Goal: Book appointment/travel/reservation

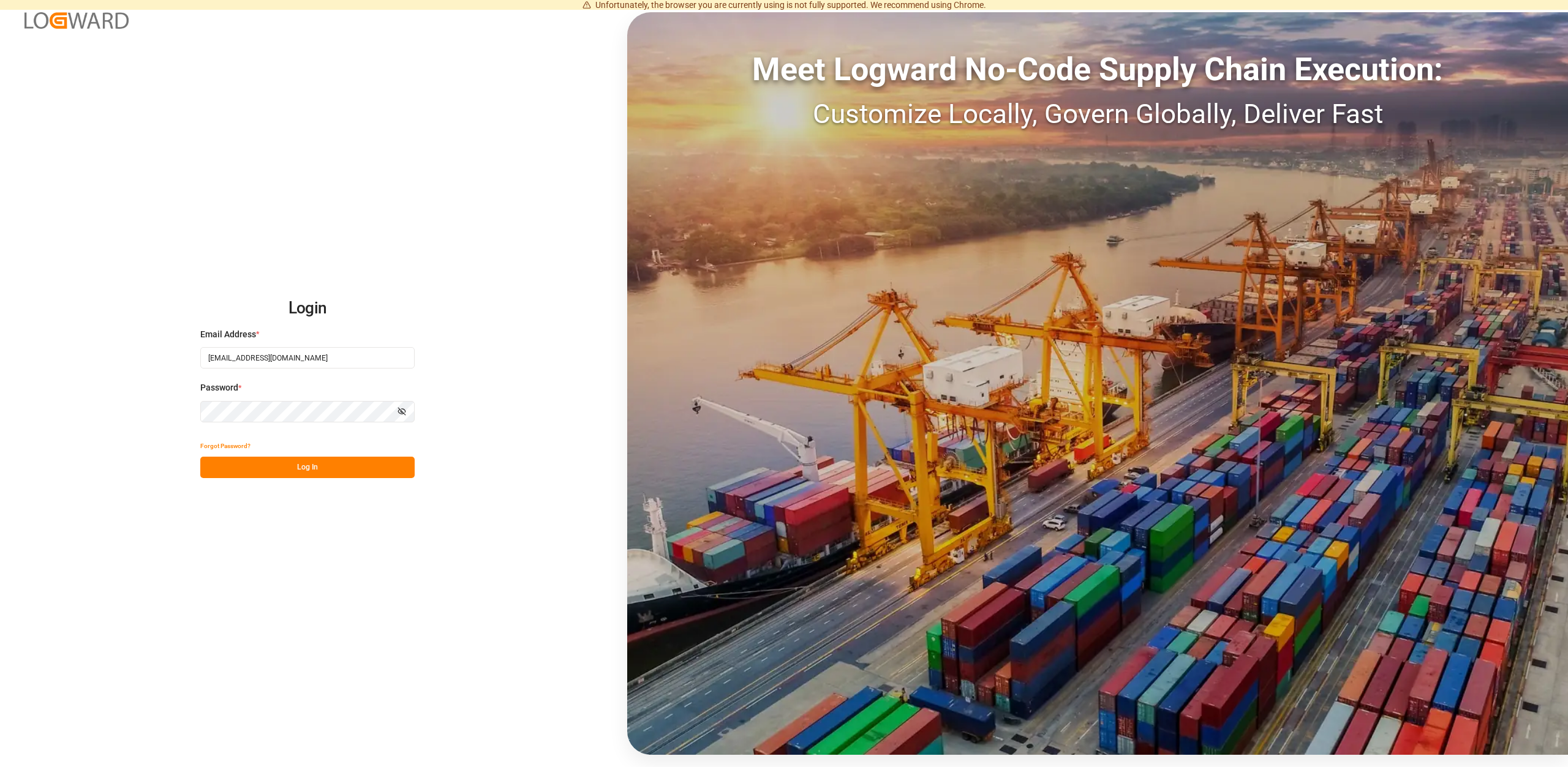
click at [338, 466] on button "Log In" at bounding box center [308, 467] width 214 height 21
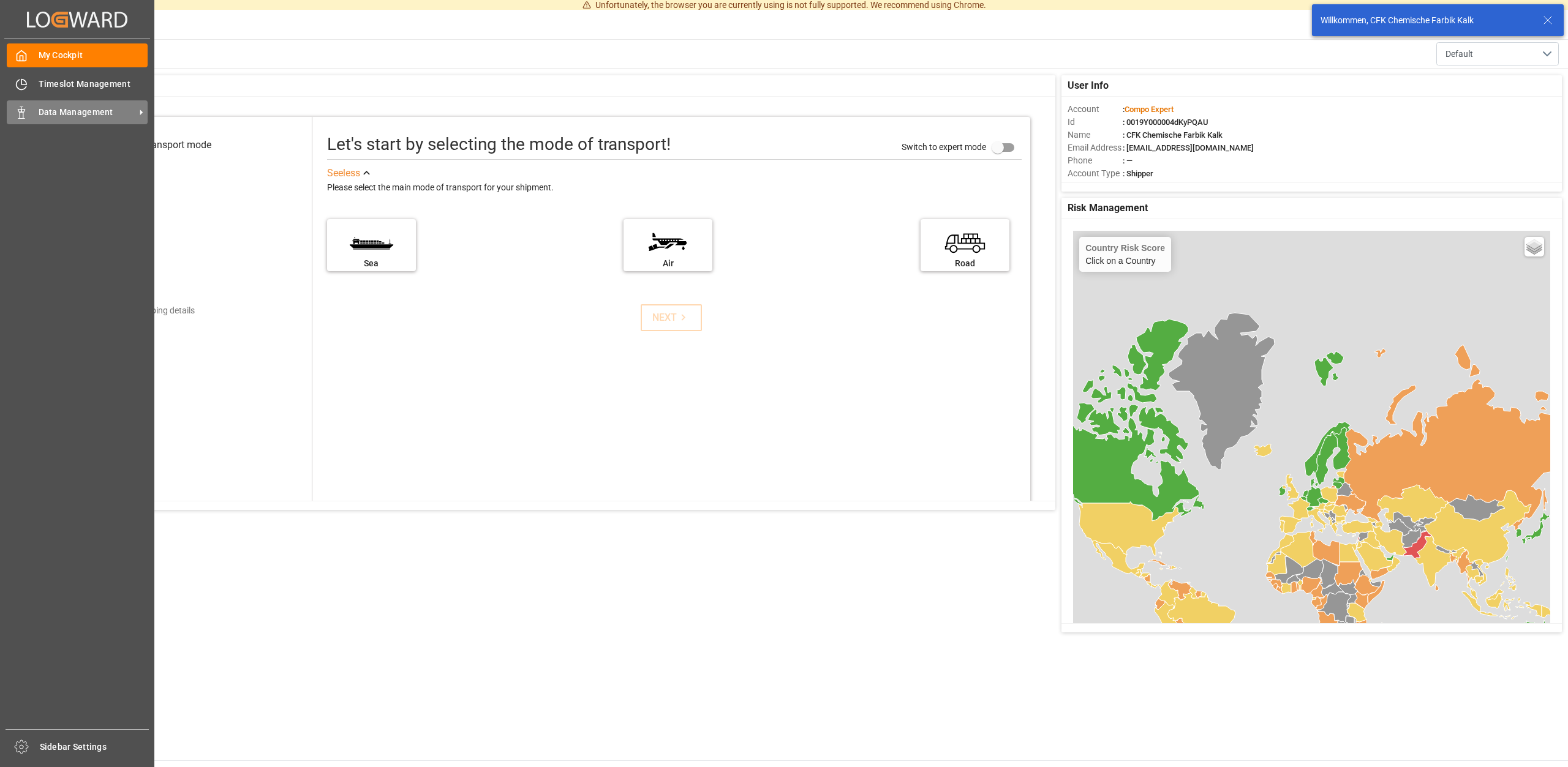
click at [93, 115] on span "Data Management" at bounding box center [87, 112] width 97 height 13
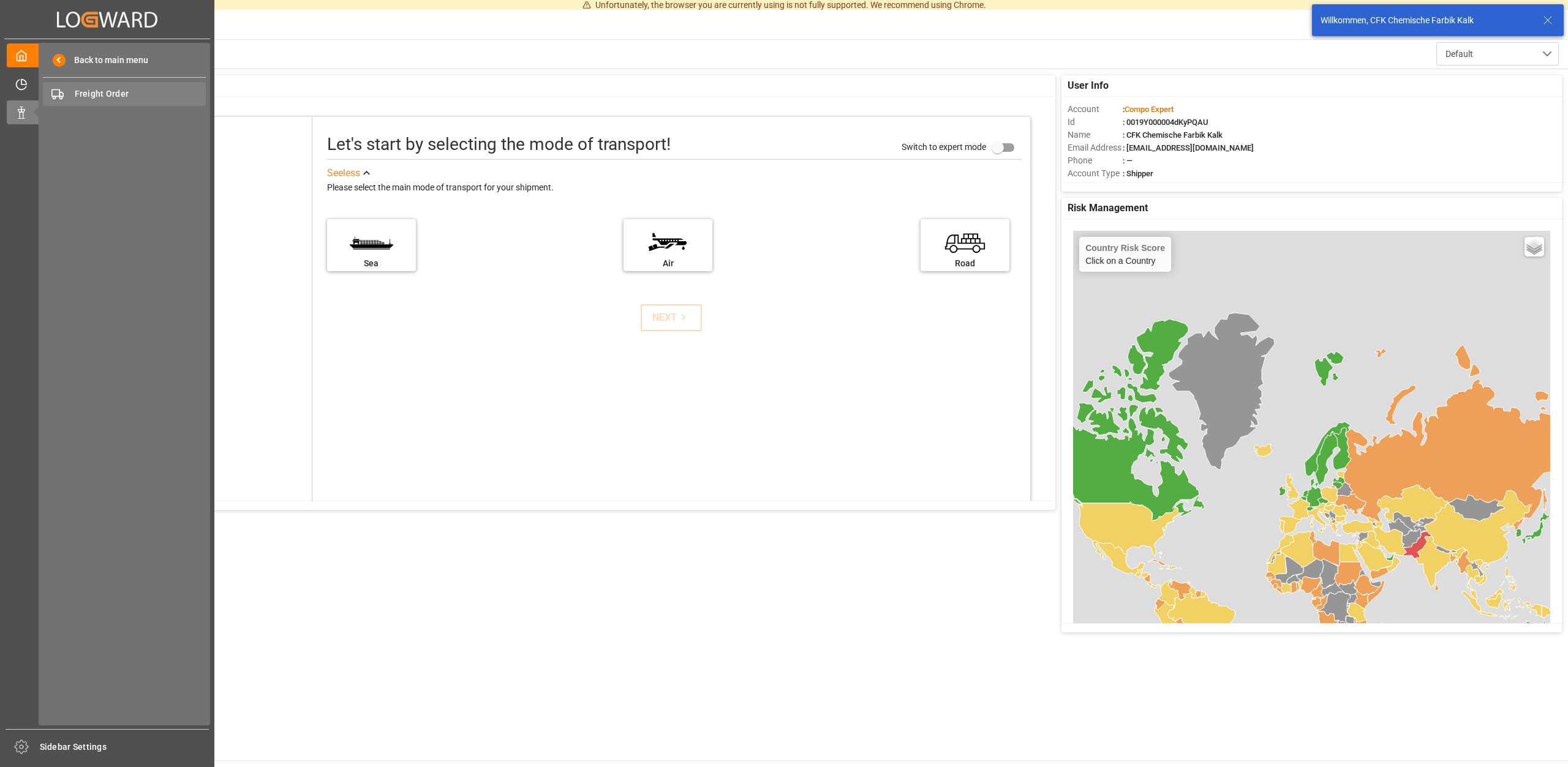
click at [117, 92] on span "Freight Order" at bounding box center [140, 94] width 131 height 13
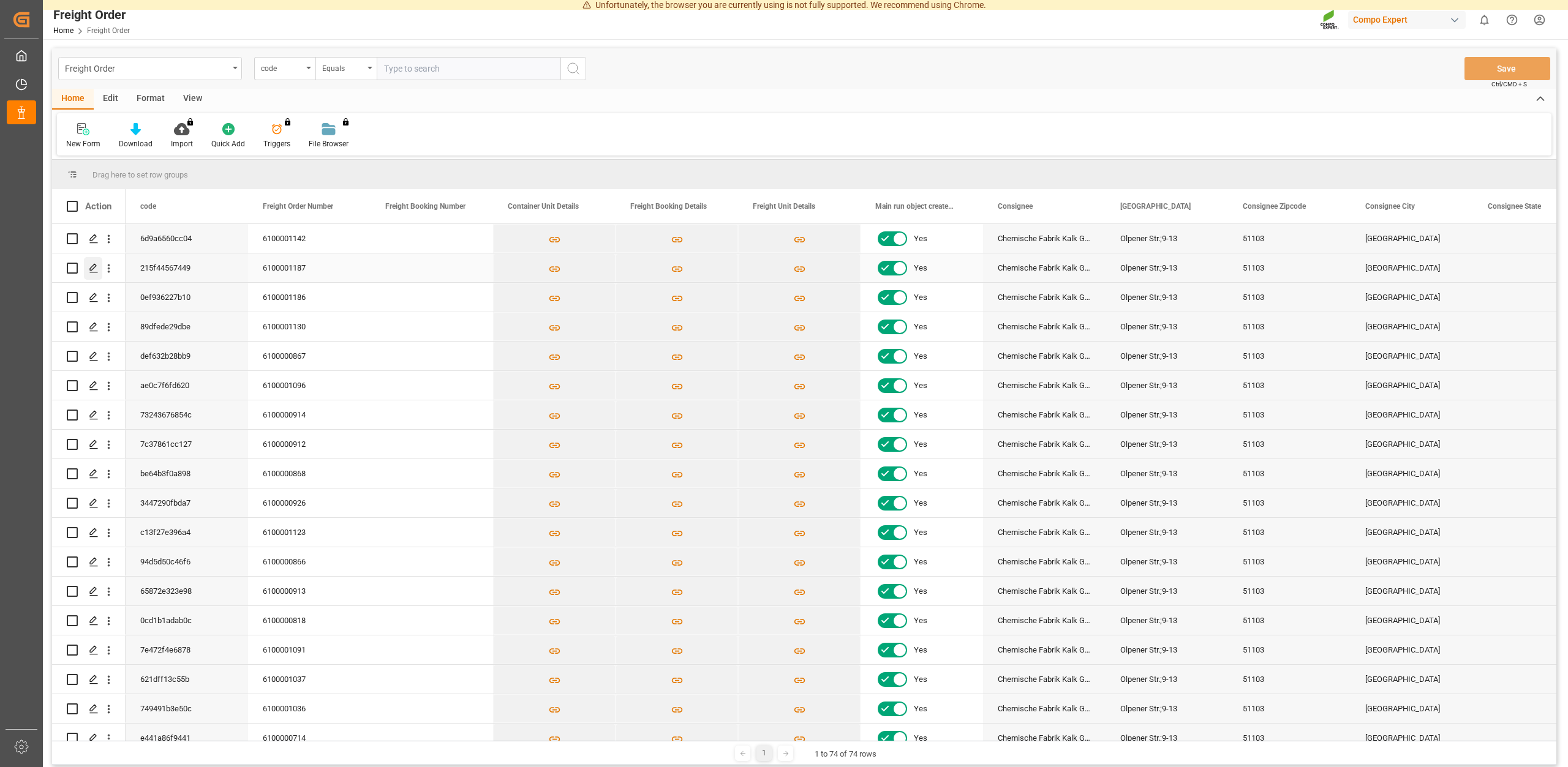
click at [90, 269] on polygon "Press SPACE to select this row." at bounding box center [93, 267] width 6 height 6
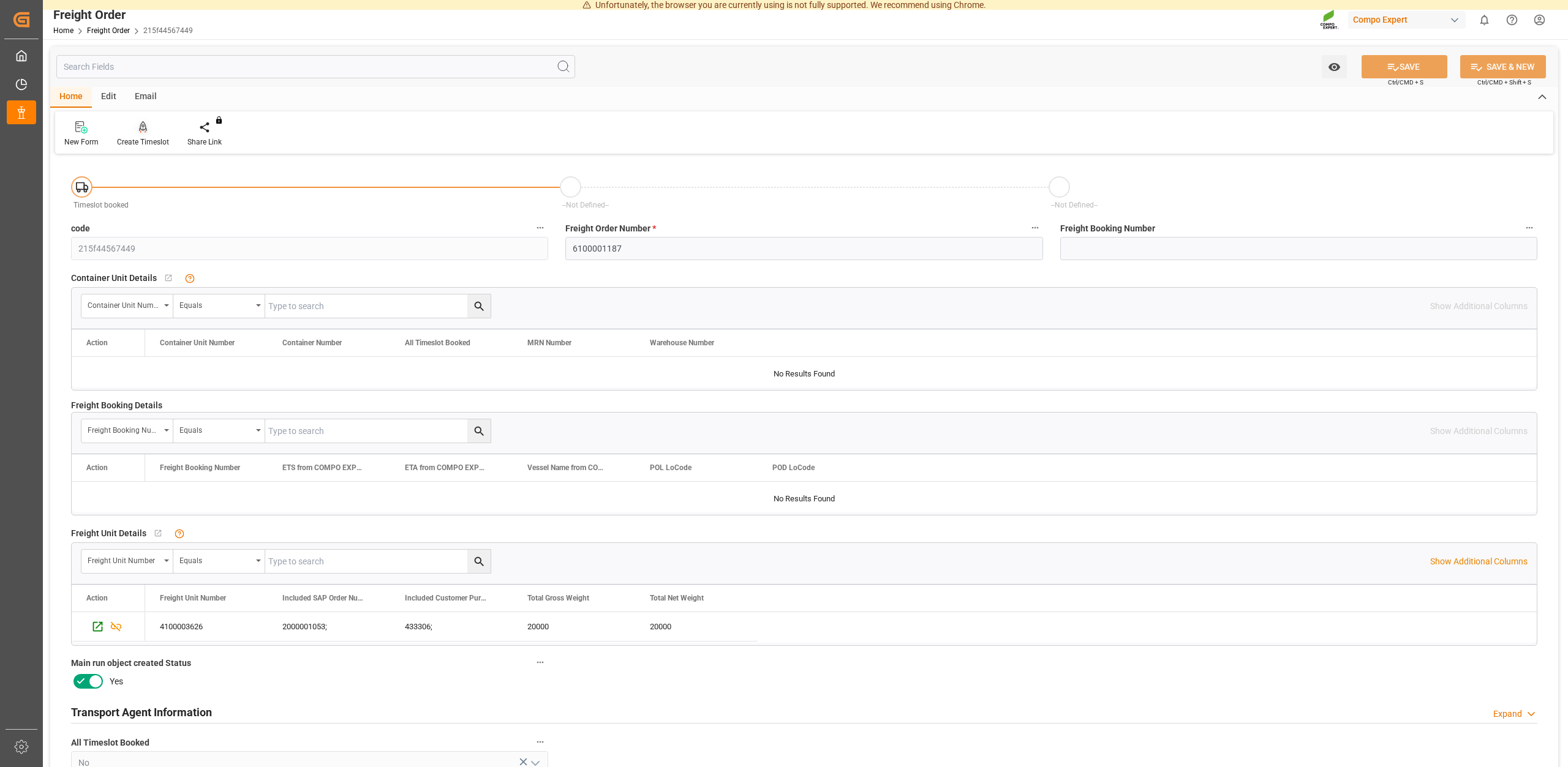
click at [142, 139] on div "Create Timeslot" at bounding box center [143, 142] width 52 height 11
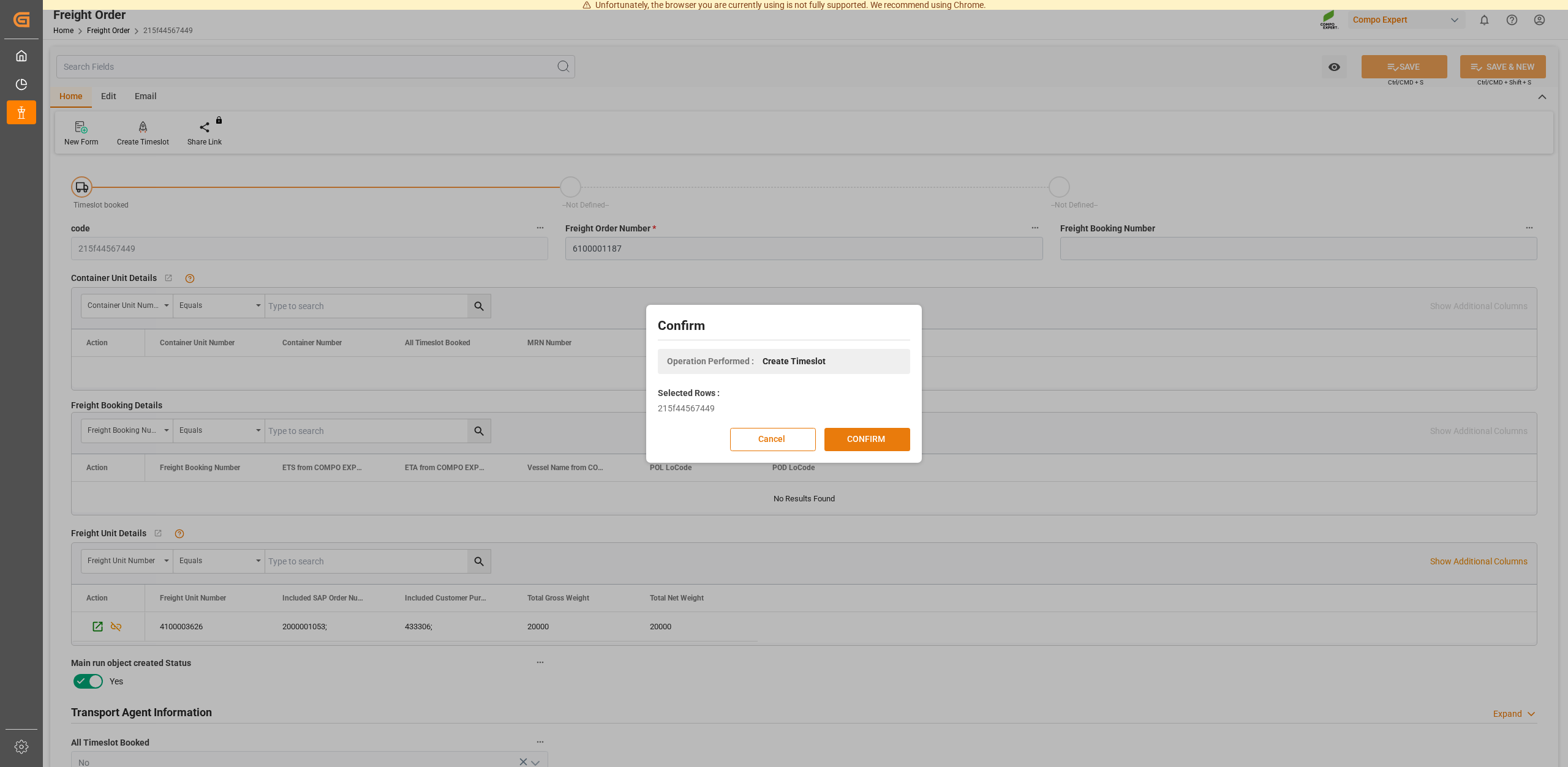
click at [846, 435] on button "CONFIRM" at bounding box center [867, 440] width 86 height 24
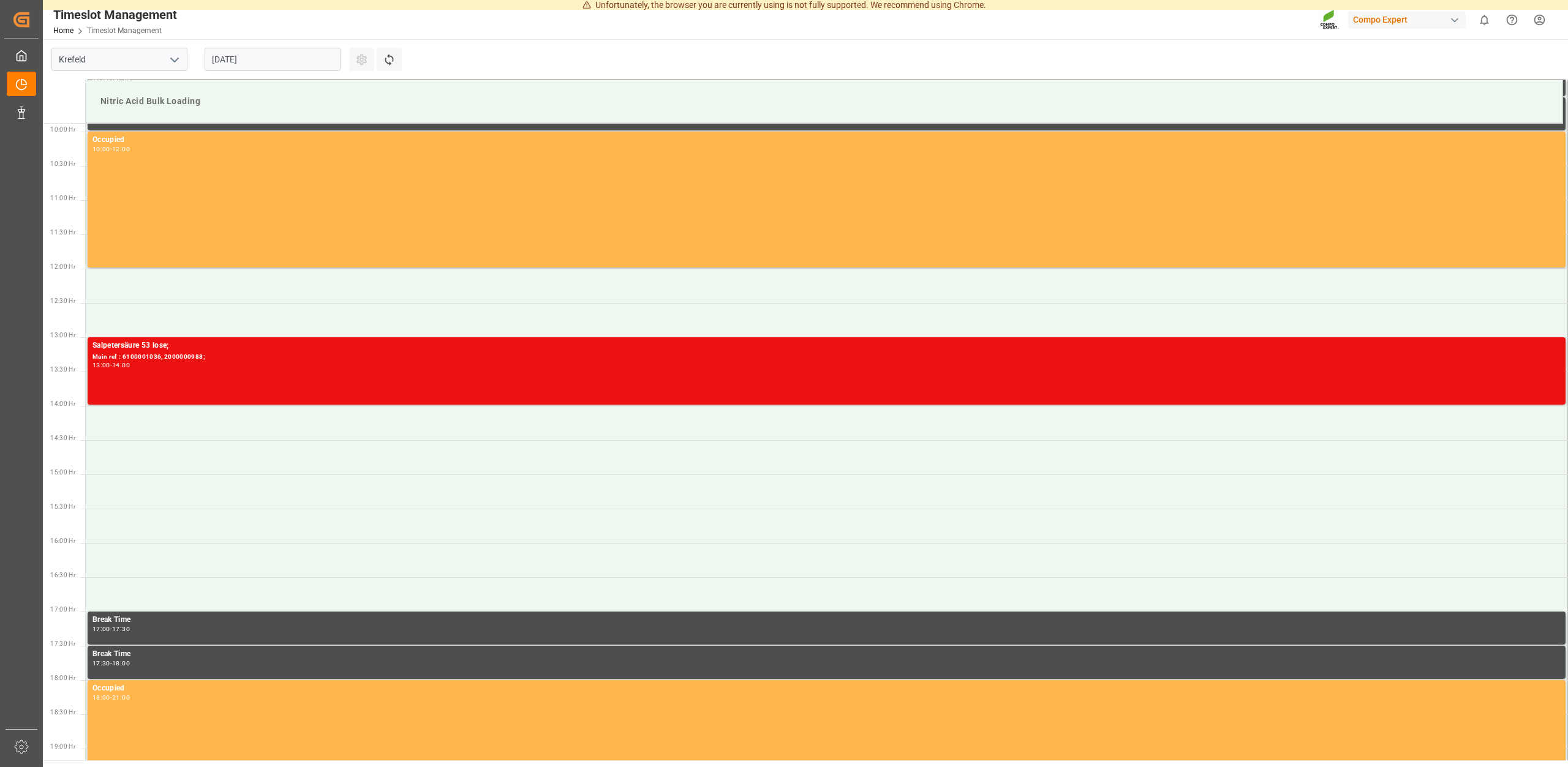
scroll to position [678, 0]
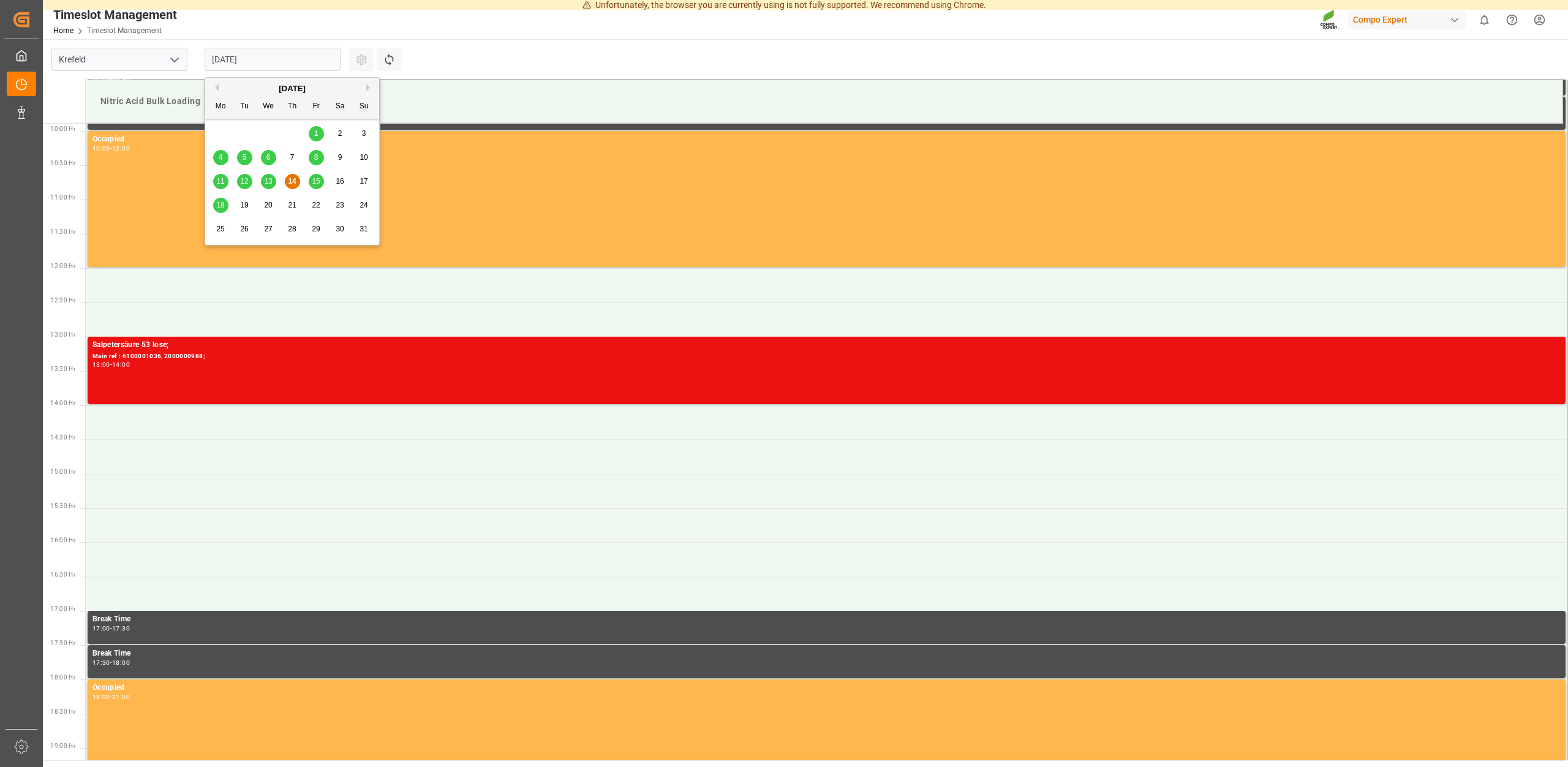
click at [268, 57] on input "[DATE]" at bounding box center [272, 60] width 136 height 24
click at [222, 205] on span "18" at bounding box center [220, 205] width 8 height 9
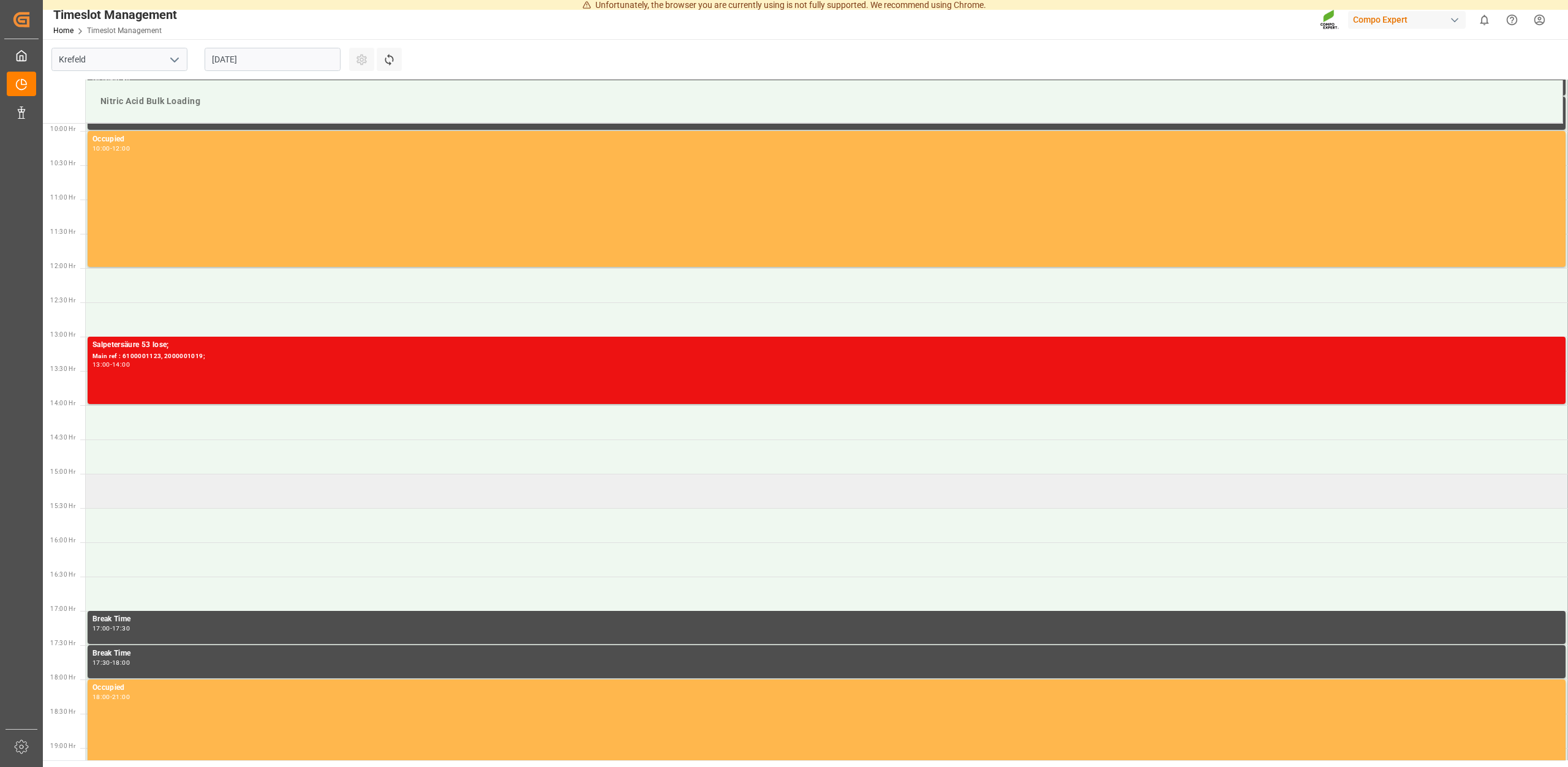
click at [135, 489] on td at bounding box center [827, 491] width 1482 height 35
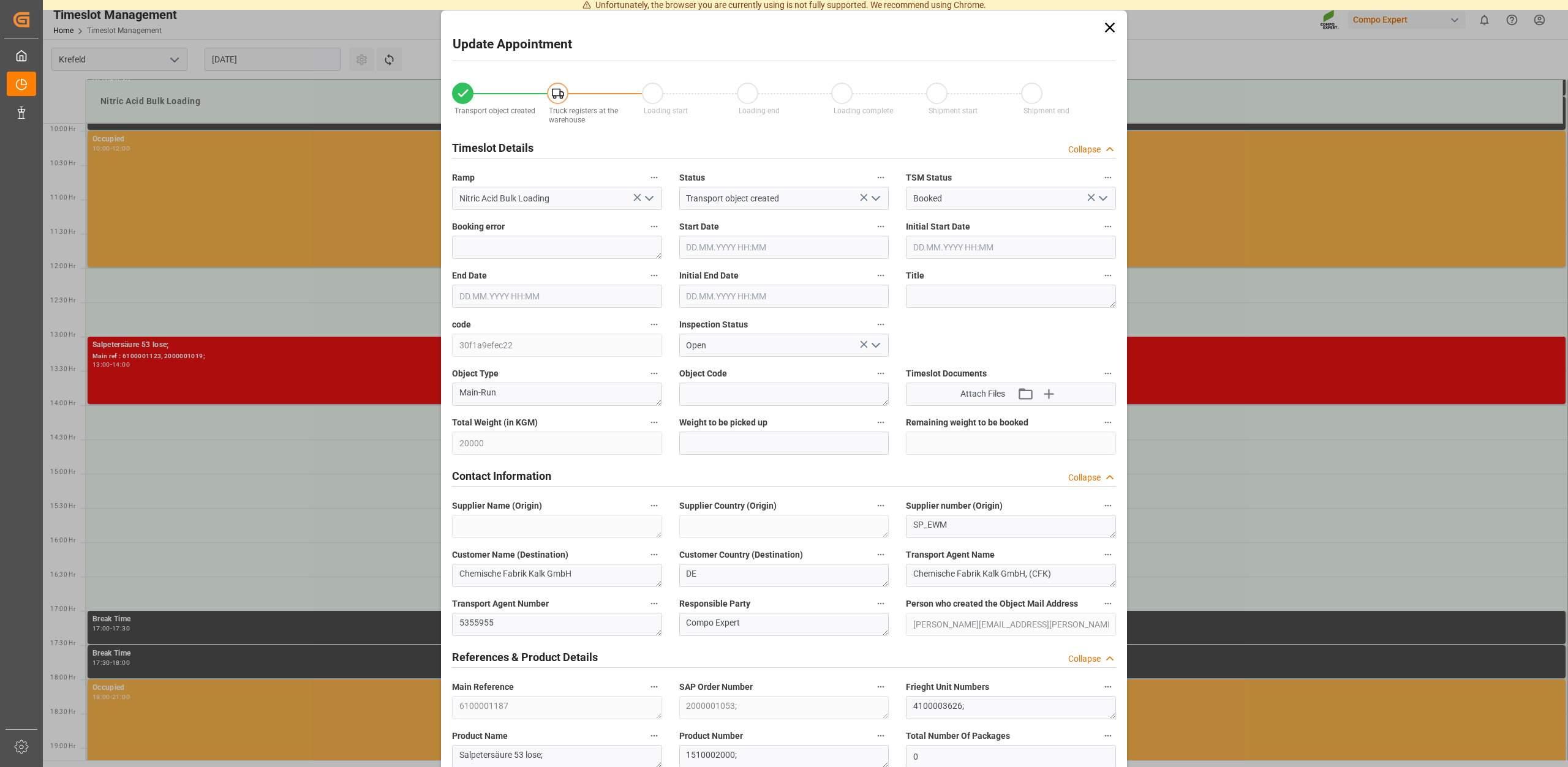
type input "[DATE] 15:00"
type input "[DATE] 15:30"
type input "[DATE] 09:32"
type input "[DATE] 08:47"
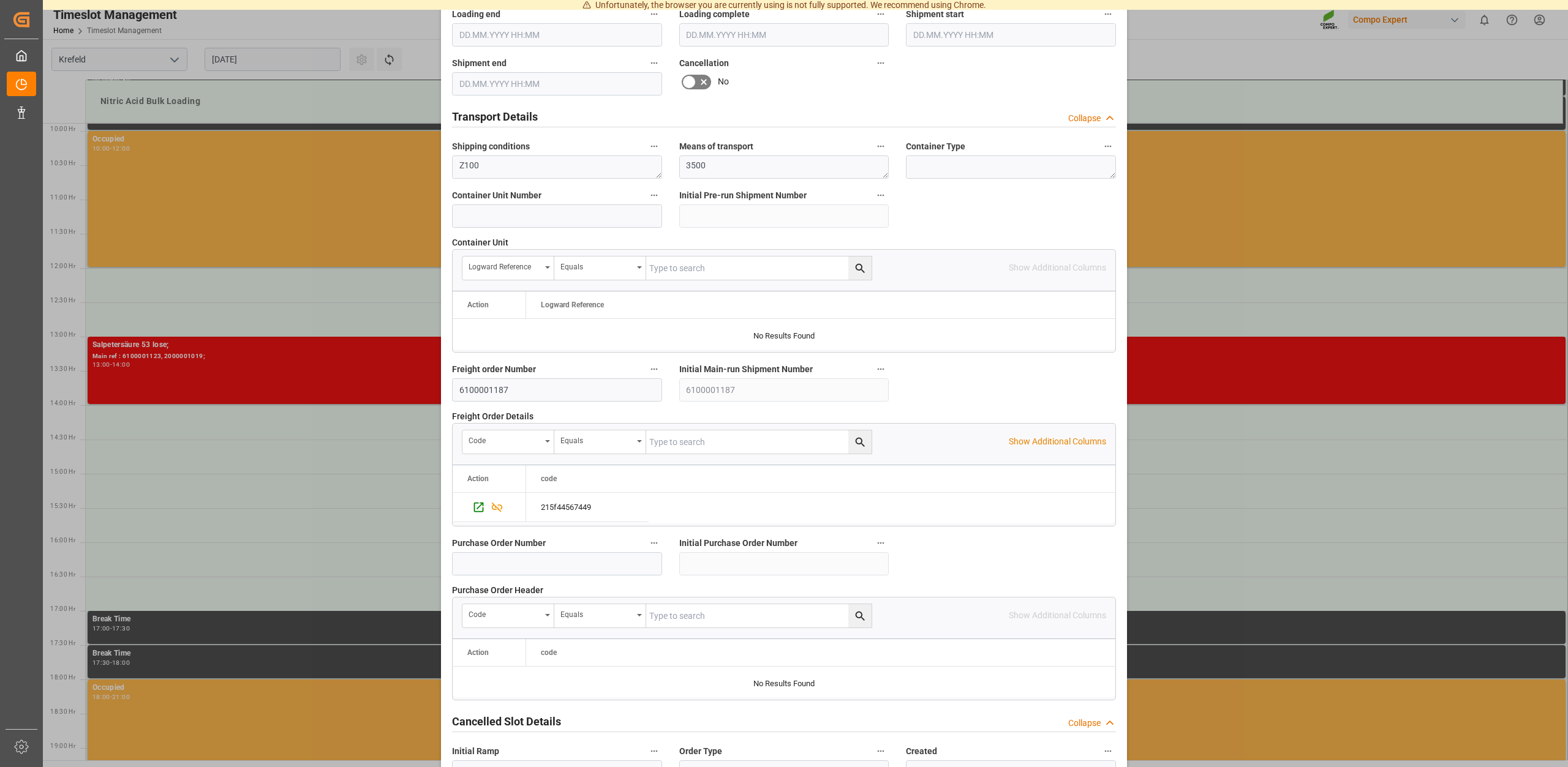
scroll to position [933, 0]
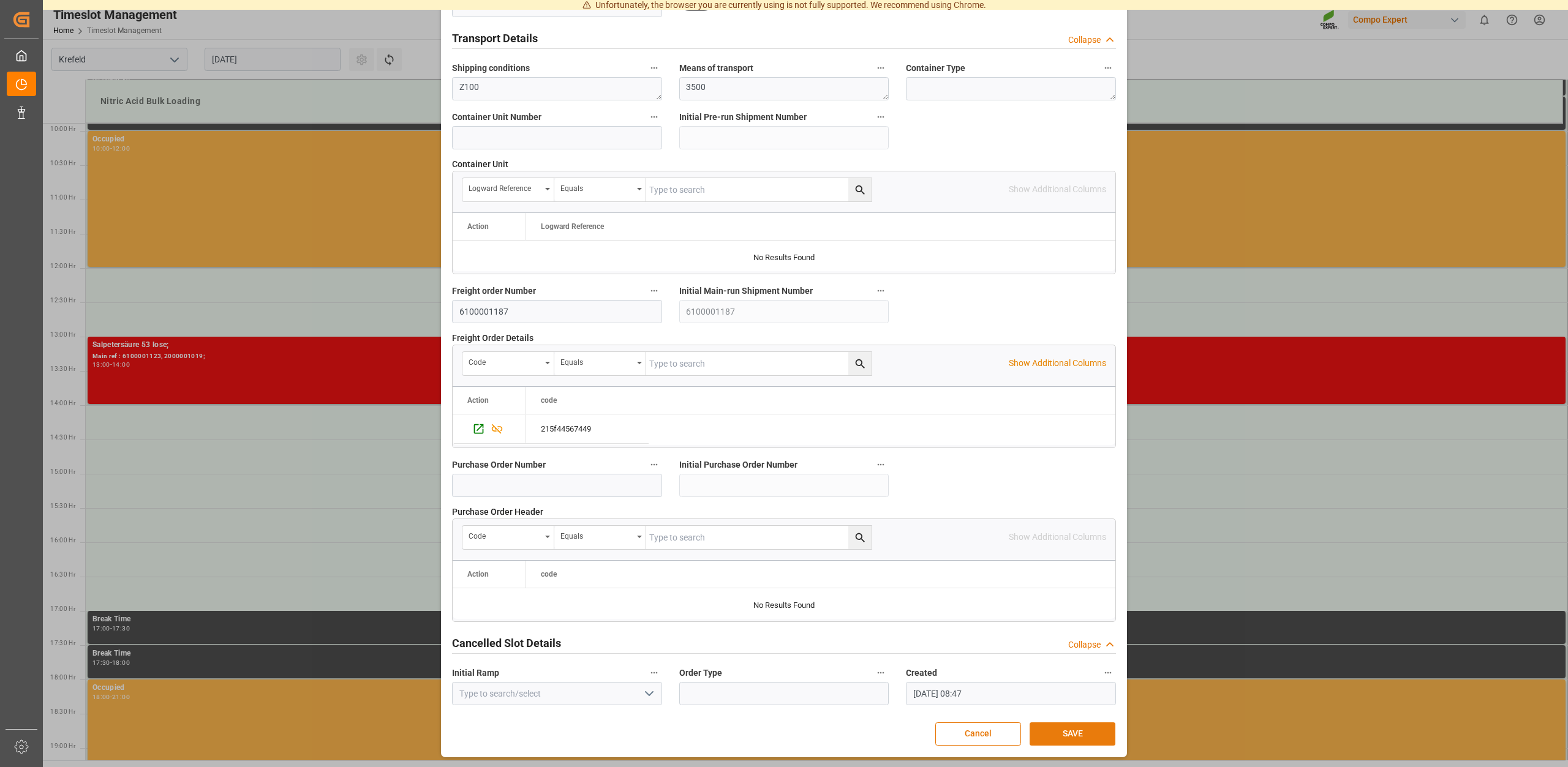
click at [1081, 738] on button "SAVE" at bounding box center [1072, 735] width 86 height 24
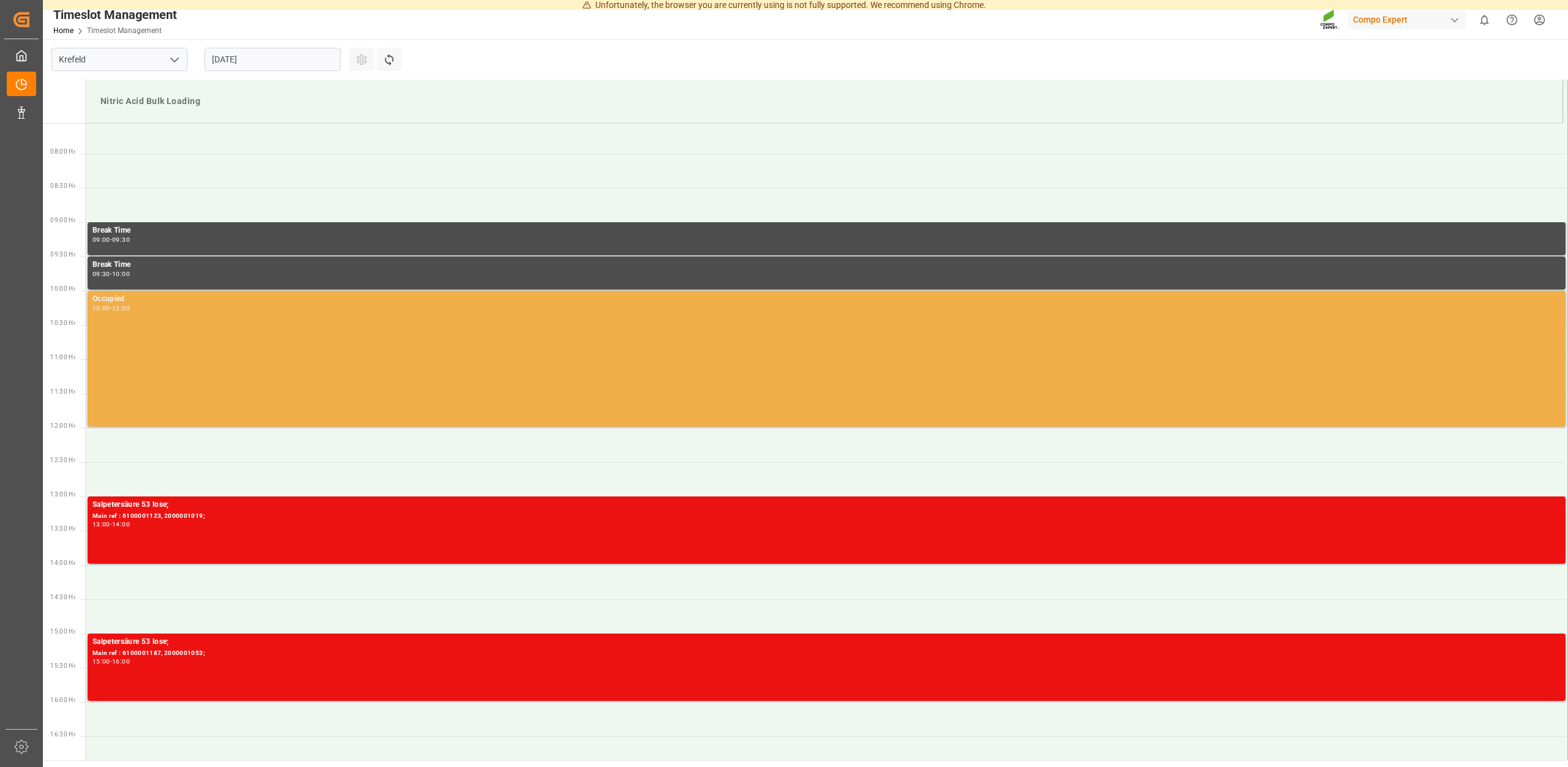
scroll to position [510, 0]
